Goal: Task Accomplishment & Management: Use online tool/utility

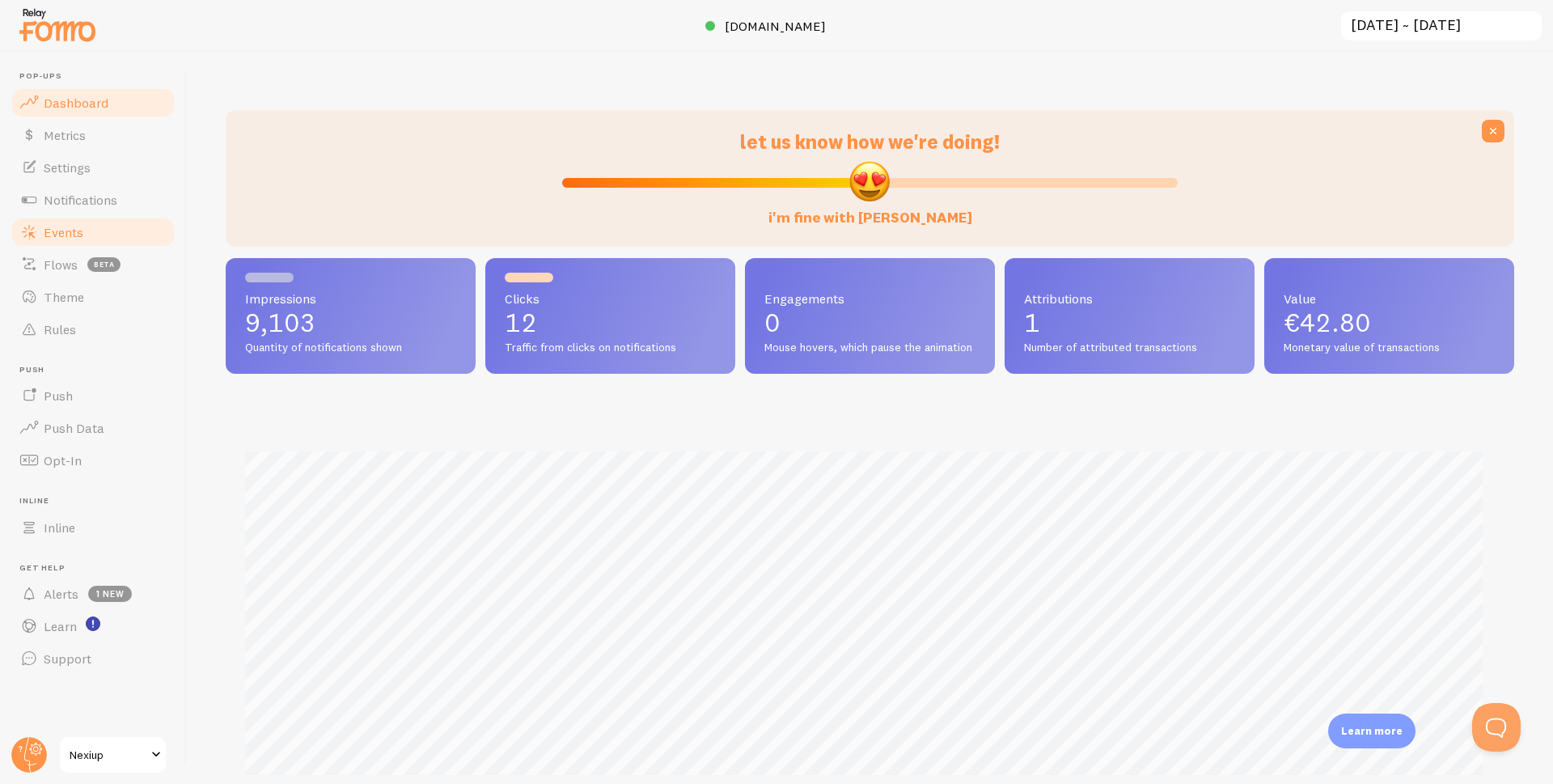
click at [55, 239] on span "Events" at bounding box center [63, 232] width 40 height 16
